Goal: Information Seeking & Learning: Learn about a topic

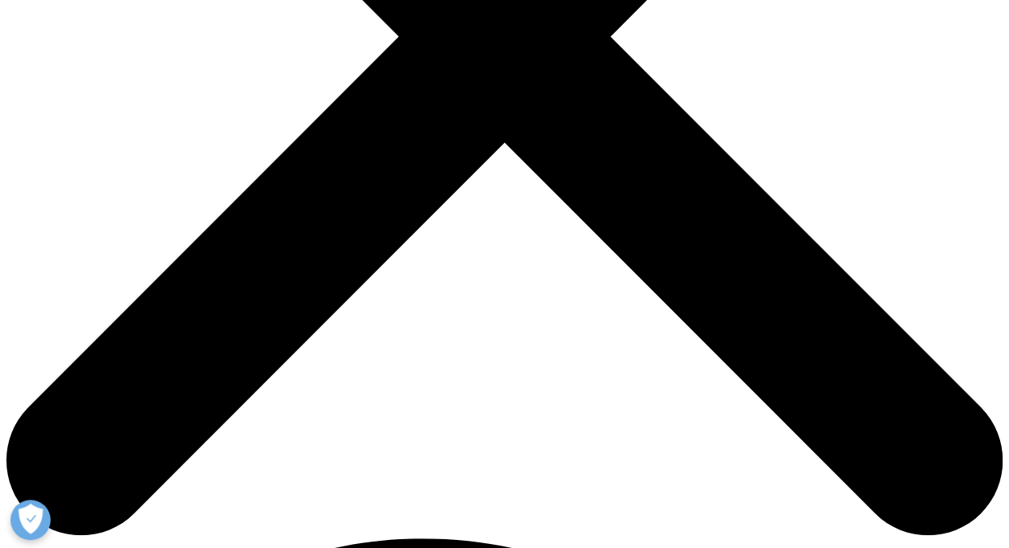
scroll to position [485, 0]
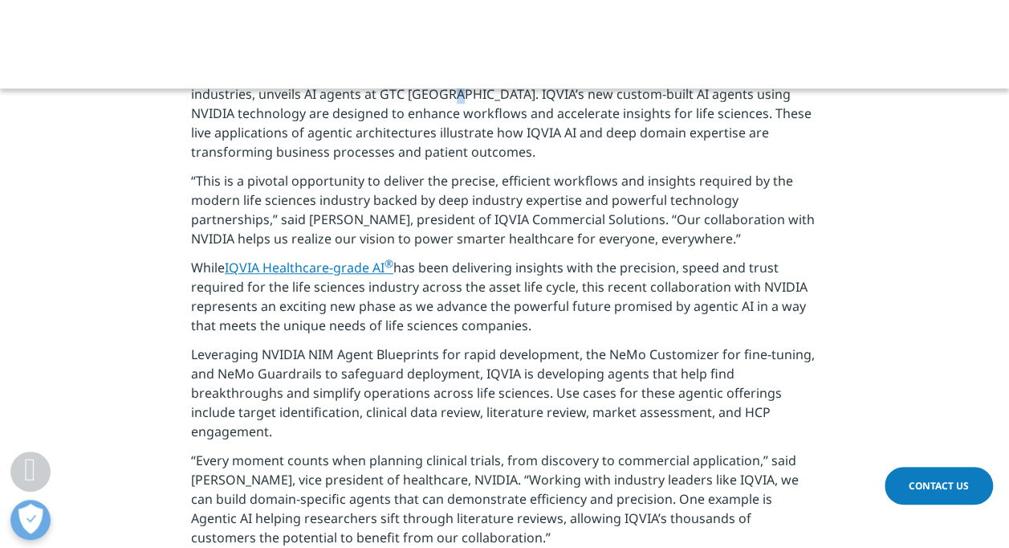
click at [507, 94] on p "[GEOGRAPHIC_DATA], N.C. --( BUSINESS WIRE )– IQVIA (NYSE:IQV), a leading global…" at bounding box center [504, 107] width 627 height 127
click at [513, 94] on p "[GEOGRAPHIC_DATA], N.C. --( BUSINESS WIRE )– IQVIA (NYSE:IQV), a leading global…" at bounding box center [504, 107] width 627 height 127
drag, startPoint x: 513, startPoint y: 94, endPoint x: 487, endPoint y: 196, distance: 105.4
click at [487, 196] on p "“This is a pivotal opportunity to deliver the precise, efficient workflows and …" at bounding box center [504, 214] width 627 height 87
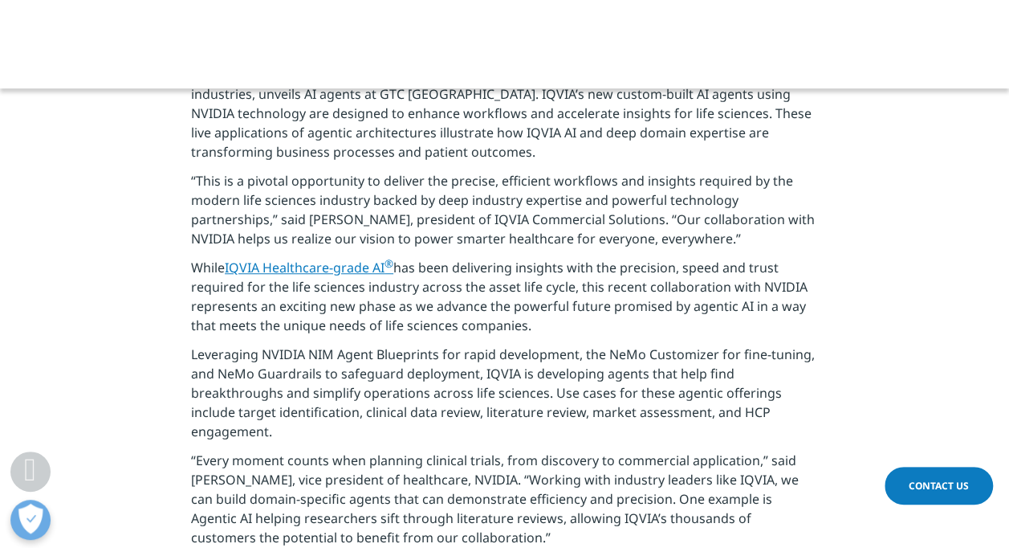
click at [512, 92] on p "[GEOGRAPHIC_DATA], N.C. --( BUSINESS WIRE )– IQVIA (NYSE:IQV), a leading global…" at bounding box center [504, 107] width 627 height 127
drag, startPoint x: 512, startPoint y: 92, endPoint x: 555, endPoint y: 141, distance: 65.5
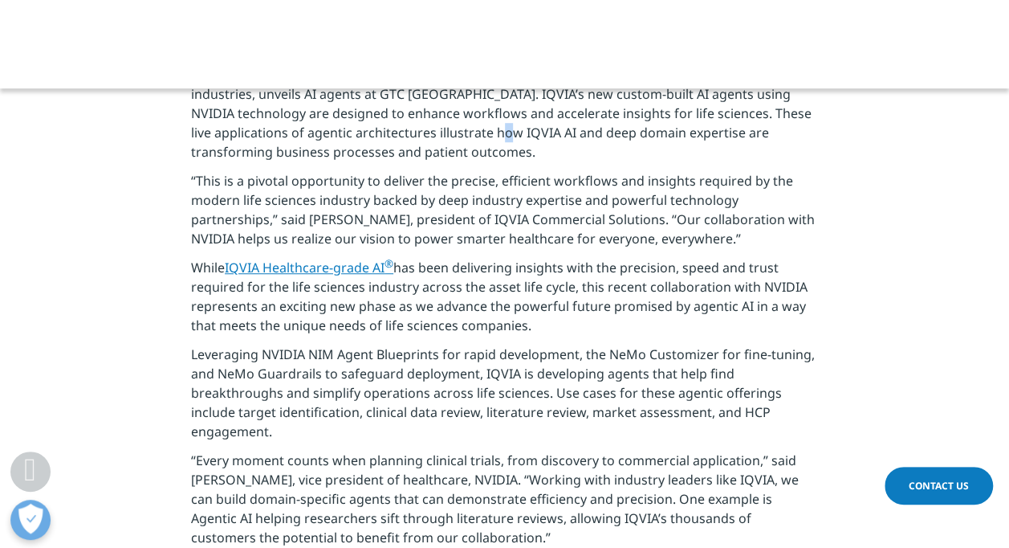
click at [555, 141] on p "[GEOGRAPHIC_DATA], N.C. --( BUSINESS WIRE )– IQVIA (NYSE:IQV), a leading global…" at bounding box center [504, 107] width 627 height 127
drag, startPoint x: 555, startPoint y: 141, endPoint x: 510, endPoint y: 98, distance: 62.5
click at [510, 98] on p "[GEOGRAPHIC_DATA], N.C. --( BUSINESS WIRE )– IQVIA (NYSE:IQV), a leading global…" at bounding box center [504, 107] width 627 height 127
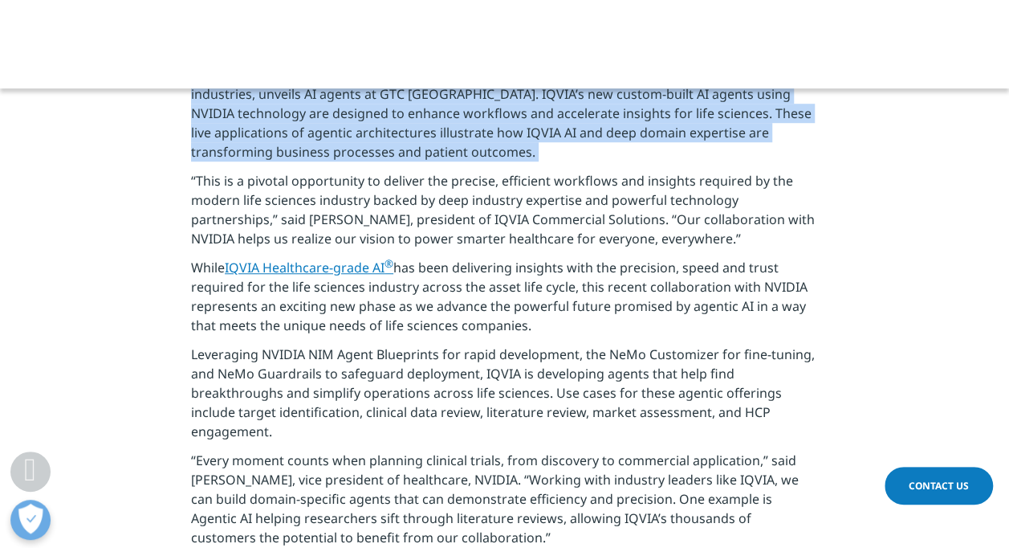
drag, startPoint x: 510, startPoint y: 98, endPoint x: 524, endPoint y: 120, distance: 25.6
click at [524, 120] on p "[GEOGRAPHIC_DATA], N.C. --( BUSINESS WIRE )– IQVIA (NYSE:IQV), a leading global…" at bounding box center [504, 107] width 627 height 127
click at [532, 121] on p "[GEOGRAPHIC_DATA], N.C. --( BUSINESS WIRE )– IQVIA (NYSE:IQV), a leading global…" at bounding box center [504, 107] width 627 height 127
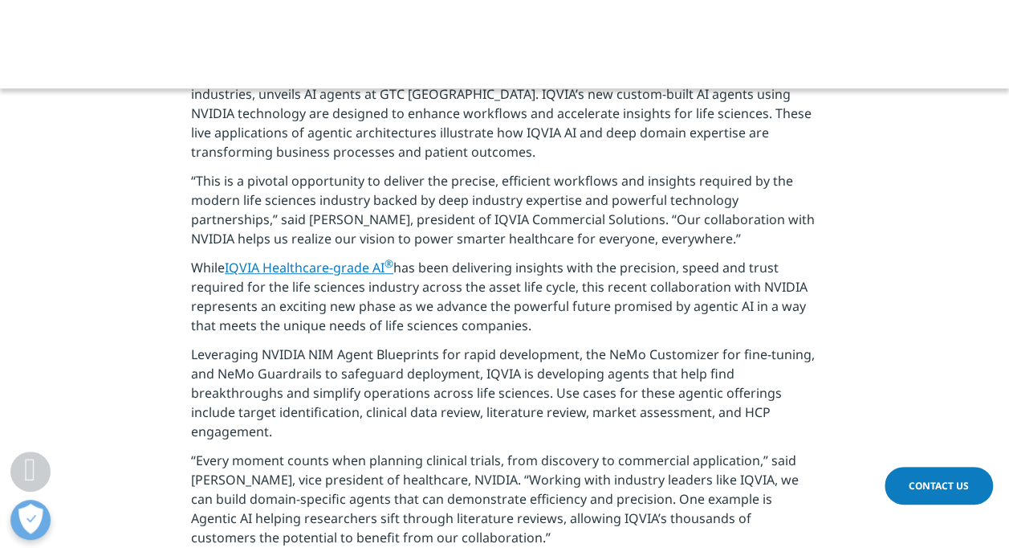
click at [511, 95] on p "[GEOGRAPHIC_DATA], N.C. --( BUSINESS WIRE )– IQVIA (NYSE:IQV), a leading global…" at bounding box center [504, 107] width 627 height 127
click at [540, 148] on p "[GEOGRAPHIC_DATA], N.C. --( BUSINESS WIRE )– IQVIA (NYSE:IQV), a leading global…" at bounding box center [504, 107] width 627 height 127
click at [510, 88] on p "[GEOGRAPHIC_DATA], N.C. --( BUSINESS WIRE )– IQVIA (NYSE:IQV), a leading global…" at bounding box center [504, 107] width 627 height 127
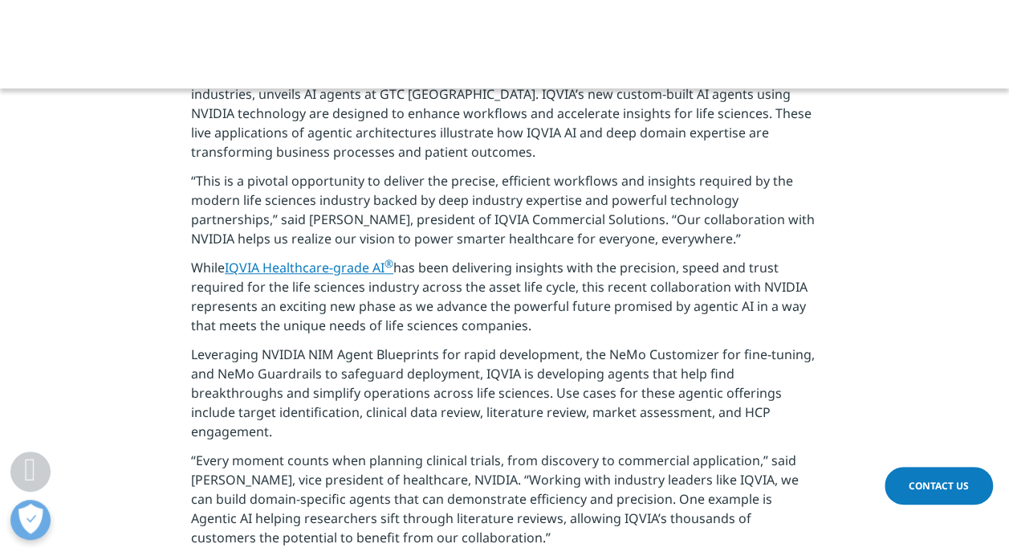
click at [511, 93] on p "[GEOGRAPHIC_DATA], N.C. --( BUSINESS WIRE )– IQVIA (NYSE:IQV), a leading global…" at bounding box center [504, 107] width 627 height 127
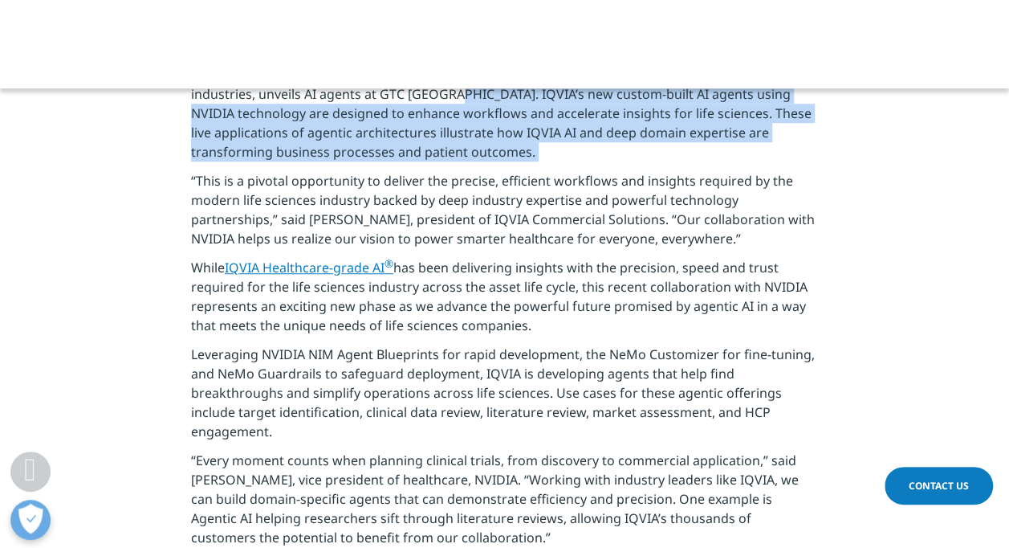
copy div "IQVIA’s new custom-built AI agents using NVIDIA technology are designed to enha…"
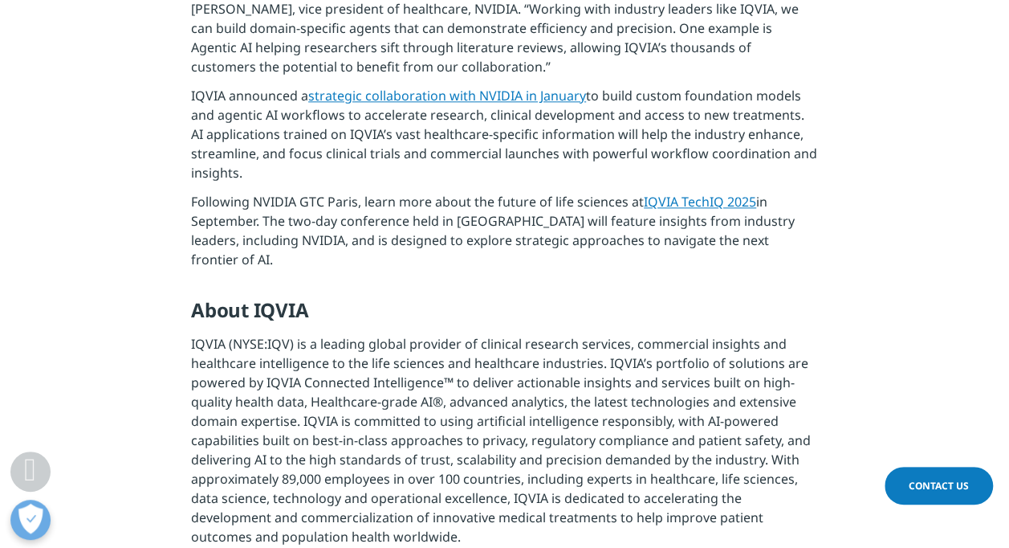
scroll to position [952, 0]
